Goal: Task Accomplishment & Management: Use online tool/utility

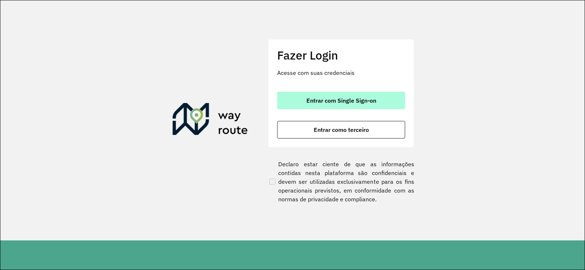
click at [326, 93] on button "Entrar com Single Sign-on" at bounding box center [341, 101] width 128 height 18
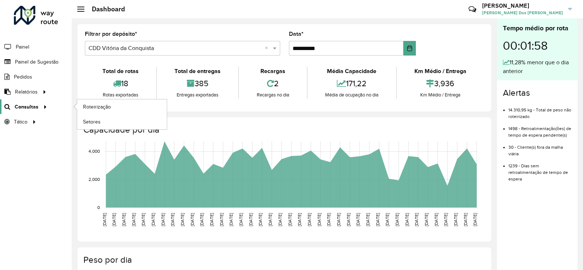
click at [24, 105] on span "Consultas" at bounding box center [27, 107] width 24 height 8
click at [88, 109] on span "Roteirização" at bounding box center [98, 107] width 30 height 8
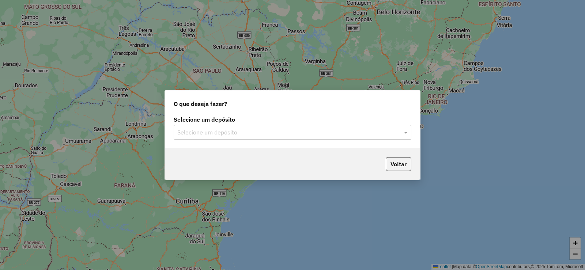
click at [329, 135] on input "text" at bounding box center [285, 132] width 216 height 9
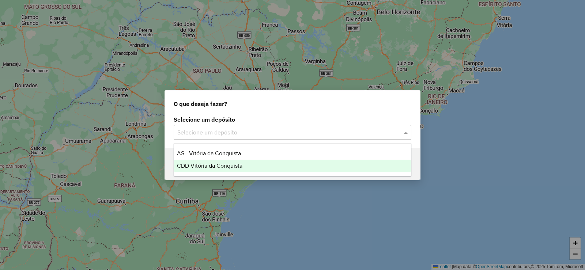
click at [314, 161] on div "CDD Vitória da Conquista" at bounding box center [292, 166] width 237 height 12
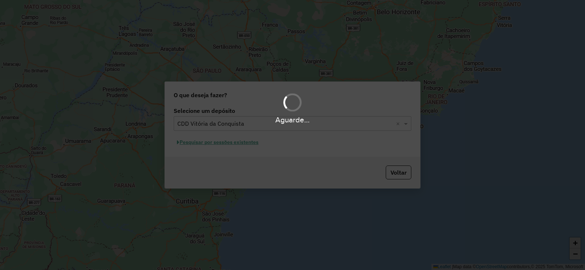
click at [206, 145] on div "Aguarde..." at bounding box center [292, 135] width 585 height 270
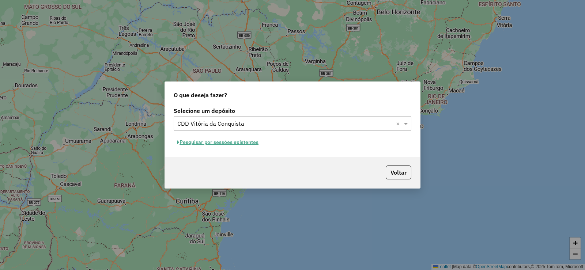
click at [205, 143] on button "Pesquisar por sessões existentes" at bounding box center [218, 142] width 88 height 11
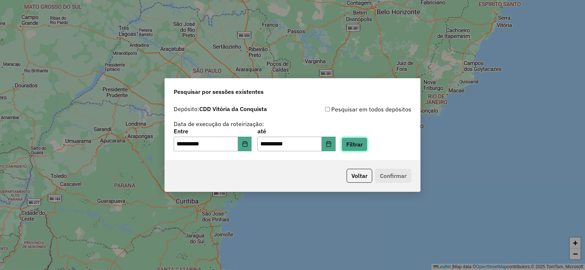
click at [367, 148] on button "Filtrar" at bounding box center [354, 144] width 26 height 14
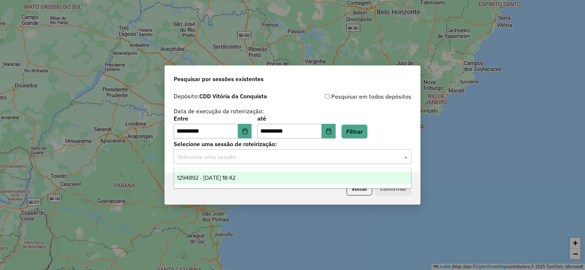
click at [239, 160] on input "text" at bounding box center [285, 157] width 216 height 9
click at [247, 177] on div "1294892 - 15/10/2025 18:42" at bounding box center [292, 178] width 237 height 12
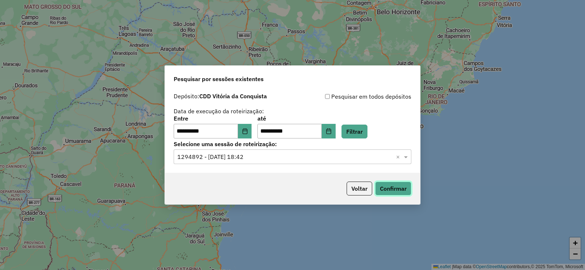
click at [382, 187] on button "Confirmar" at bounding box center [393, 189] width 36 height 14
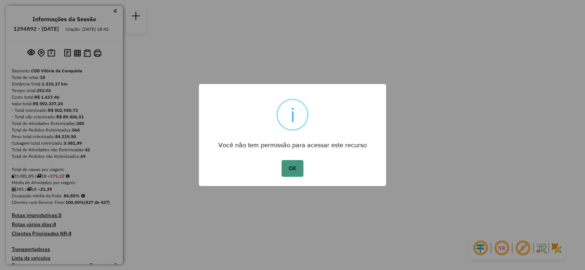
click at [288, 168] on button "OK" at bounding box center [292, 168] width 22 height 17
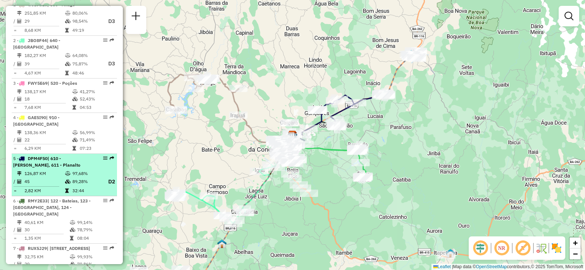
scroll to position [256, 0]
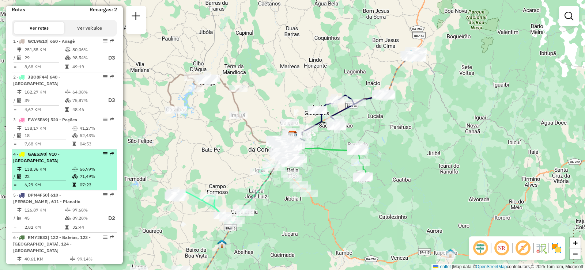
select select "**********"
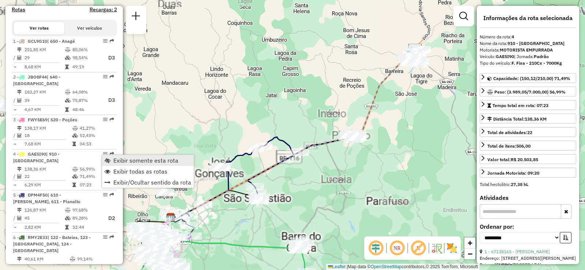
click at [117, 165] on link "Exibir somente esta rota" at bounding box center [148, 160] width 92 height 11
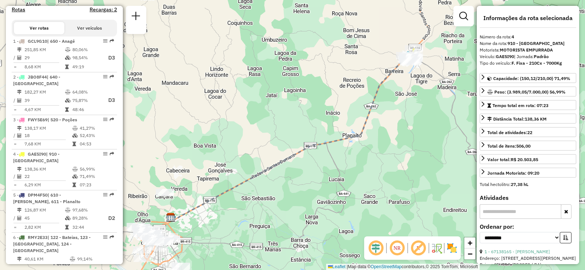
click at [397, 253] on em at bounding box center [397, 248] width 18 height 18
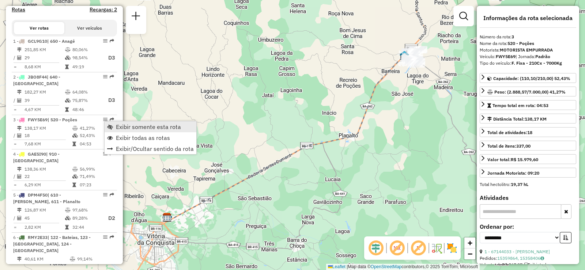
click at [118, 129] on span "Exibir somente esta rota" at bounding box center [148, 127] width 65 height 6
click at [125, 135] on span "Exibir todas as rotas" at bounding box center [144, 137] width 54 height 6
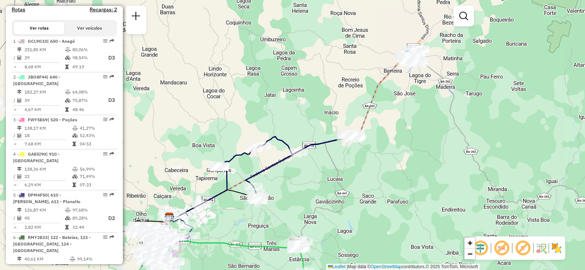
drag, startPoint x: 196, startPoint y: 225, endPoint x: 321, endPoint y: 147, distance: 147.8
click at [319, 147] on div "Janela de atendimento Grade de atendimento Capacidade Transportadoras Veículos …" at bounding box center [292, 135] width 585 height 270
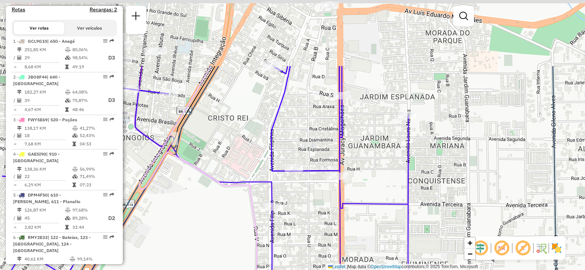
drag, startPoint x: 274, startPoint y: 160, endPoint x: 334, endPoint y: 254, distance: 111.0
click at [334, 254] on div "Janela de atendimento Grade de atendimento Capacidade Transportadoras Veículos …" at bounding box center [292, 135] width 585 height 270
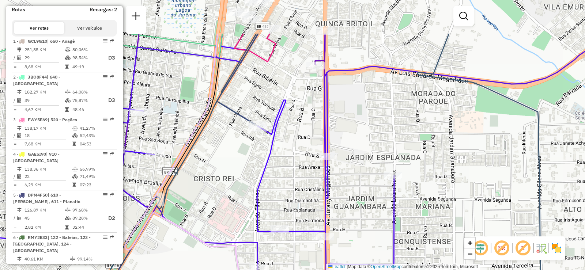
drag, startPoint x: 315, startPoint y: 43, endPoint x: 299, endPoint y: 117, distance: 74.8
click at [299, 117] on div "Janela de atendimento Grade de atendimento Capacidade Transportadoras Veículos …" at bounding box center [292, 135] width 585 height 270
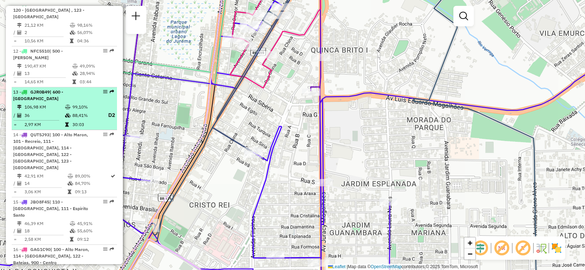
scroll to position [767, 0]
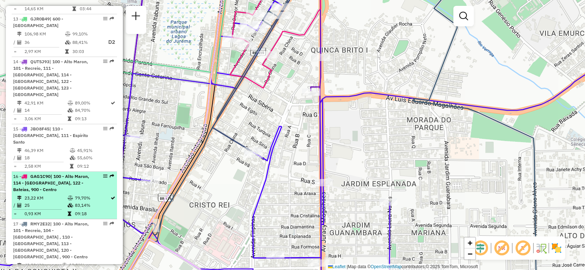
select select "**********"
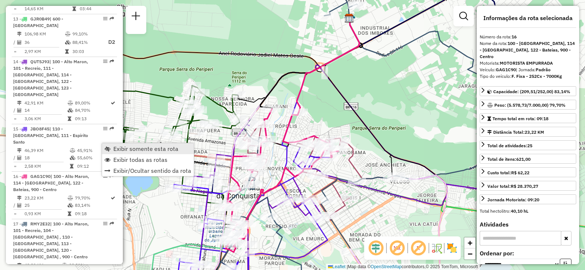
click at [153, 147] on span "Exibir somente esta rota" at bounding box center [145, 149] width 65 height 6
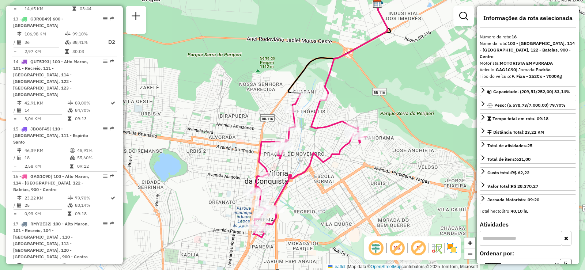
drag, startPoint x: 283, startPoint y: 200, endPoint x: 315, endPoint y: 180, distance: 37.7
click at [314, 182] on div "Janela de atendimento Grade de atendimento Capacidade Transportadoras Veículos …" at bounding box center [292, 135] width 585 height 270
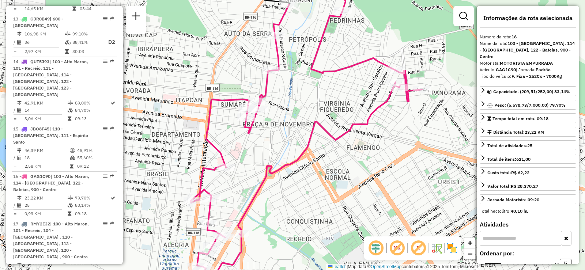
click at [403, 140] on div "Janela de atendimento Grade de atendimento Capacidade Transportadoras Veículos …" at bounding box center [292, 135] width 585 height 270
